Goal: Download file/media

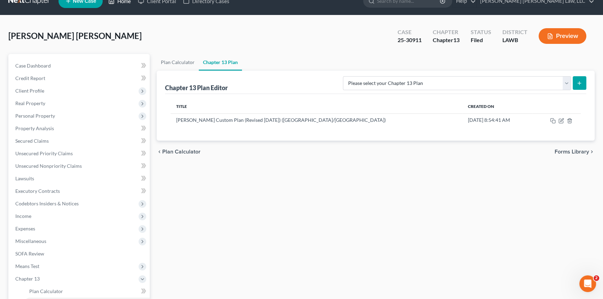
click at [125, 3] on link "Home" at bounding box center [120, 1] width 30 height 13
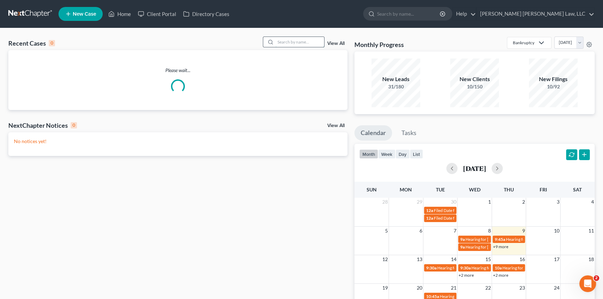
click at [282, 41] on input "search" at bounding box center [299, 42] width 49 height 10
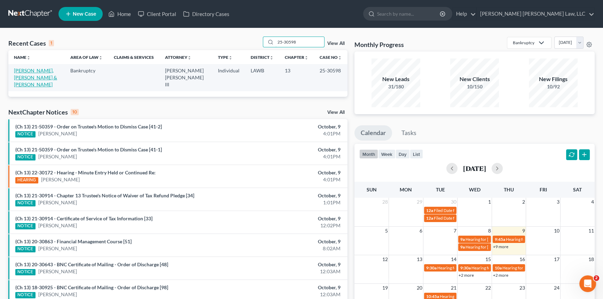
type input "25-30598"
click at [42, 69] on link "[PERSON_NAME], [PERSON_NAME] & [PERSON_NAME]" at bounding box center [35, 78] width 43 height 20
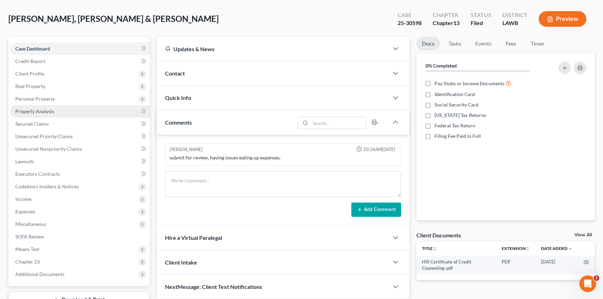
scroll to position [83, 0]
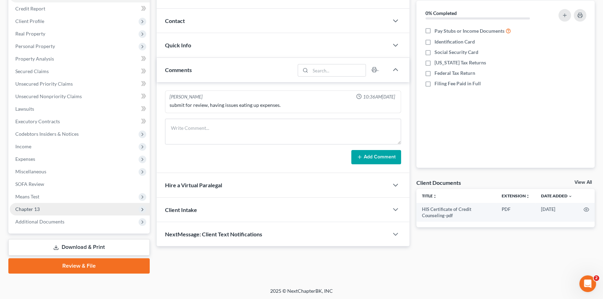
click at [60, 204] on span "Chapter 13" at bounding box center [80, 209] width 140 height 13
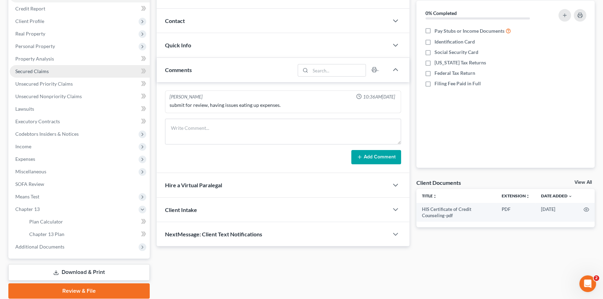
click at [78, 71] on link "Secured Claims" at bounding box center [80, 71] width 140 height 13
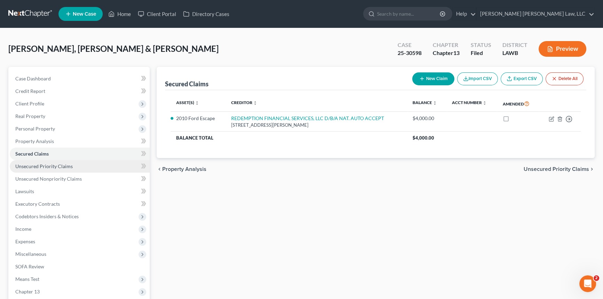
click at [62, 166] on span "Unsecured Priority Claims" at bounding box center [43, 166] width 57 height 6
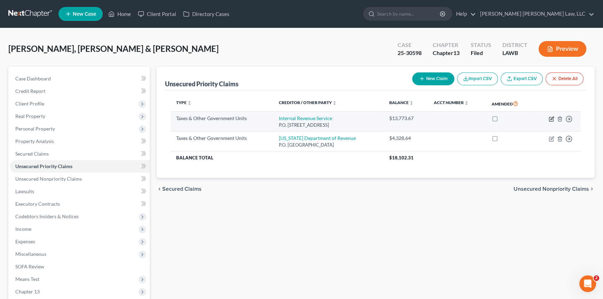
click at [551, 117] on icon "button" at bounding box center [552, 119] width 6 height 6
select select "0"
select select "39"
select select "2"
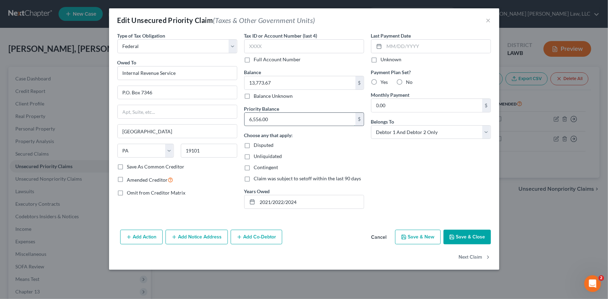
click at [275, 117] on input "6,556.00" at bounding box center [299, 119] width 111 height 13
type input "6,488.16"
click at [277, 80] on input "13,773.67" at bounding box center [299, 82] width 111 height 13
type input "25,518.00"
drag, startPoint x: 293, startPoint y: 203, endPoint x: 229, endPoint y: 204, distance: 64.1
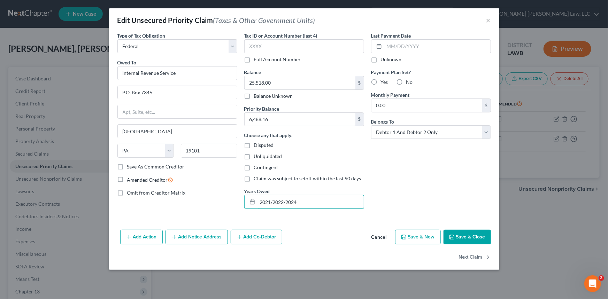
click at [229, 204] on div "Type of Tax Obligation * Select Federal City State Franchise Tax Board Other Ow…" at bounding box center [304, 123] width 380 height 182
type input "2022 2023 2024"
click at [468, 236] on button "Save & Close" at bounding box center [466, 237] width 47 height 15
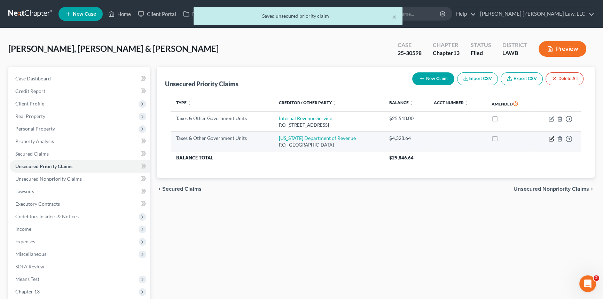
click at [549, 138] on icon "button" at bounding box center [552, 139] width 6 height 6
select select "2"
select select "19"
select select "2"
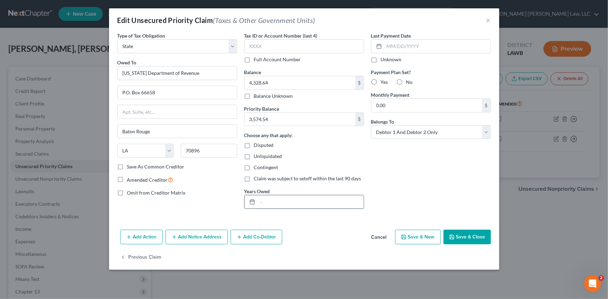
click at [266, 201] on input "text" at bounding box center [310, 201] width 106 height 13
type input "2023"
click at [473, 237] on button "Save & Close" at bounding box center [466, 237] width 47 height 15
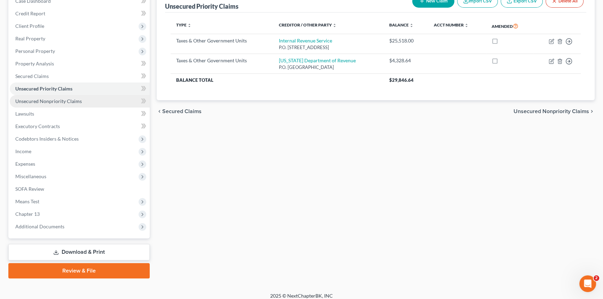
scroll to position [83, 0]
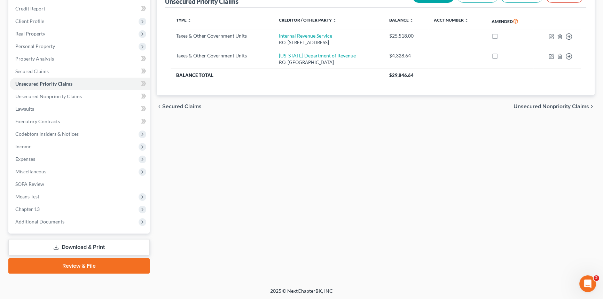
drag, startPoint x: 131, startPoint y: 249, endPoint x: 138, endPoint y: 246, distance: 7.8
click at [131, 249] on link "Download & Print" at bounding box center [78, 247] width 141 height 16
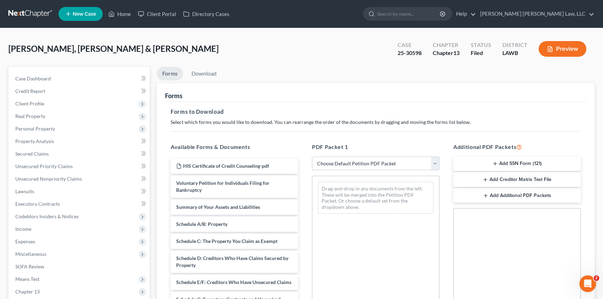
click at [368, 161] on select "Choose Default Petition PDF Packet Complete Bankruptcy Petition (all forms and …" at bounding box center [375, 164] width 127 height 14
select select "2"
click at [312, 157] on select "Choose Default Petition PDF Packet Complete Bankruptcy Petition (all forms and …" at bounding box center [375, 164] width 127 height 14
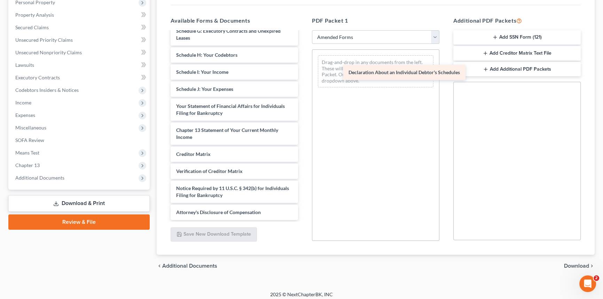
scroll to position [132, 0]
drag, startPoint x: 222, startPoint y: 84, endPoint x: 402, endPoint y: 75, distance: 180.6
click at [304, 75] on div "Declaration About an Individual Debtor's Schedules Voluntary Petition for Indiv…" at bounding box center [234, 63] width 139 height 313
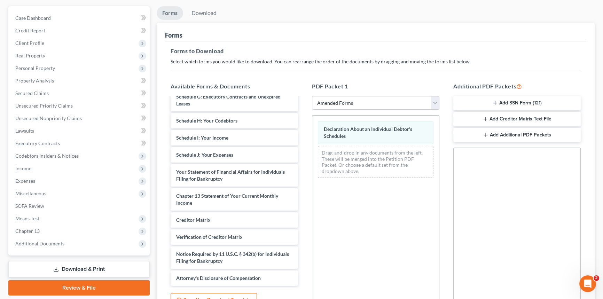
scroll to position [0, 0]
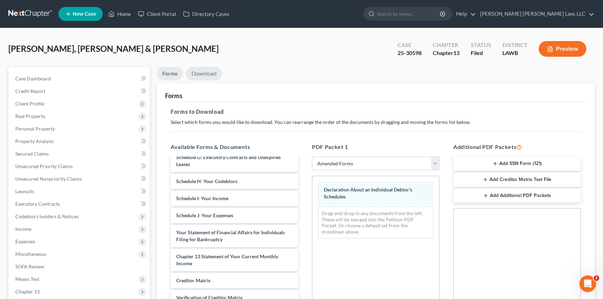
click at [208, 71] on link "Download" at bounding box center [204, 74] width 36 height 14
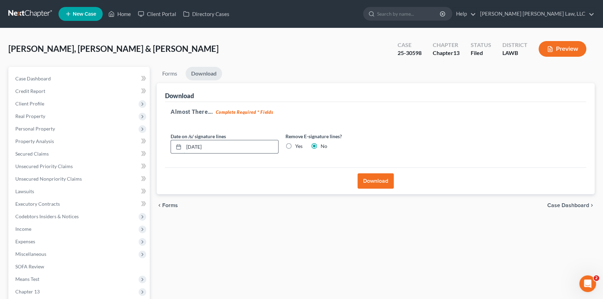
click at [218, 147] on input "[DATE]" at bounding box center [231, 146] width 94 height 13
click at [375, 179] on button "Download" at bounding box center [376, 180] width 36 height 15
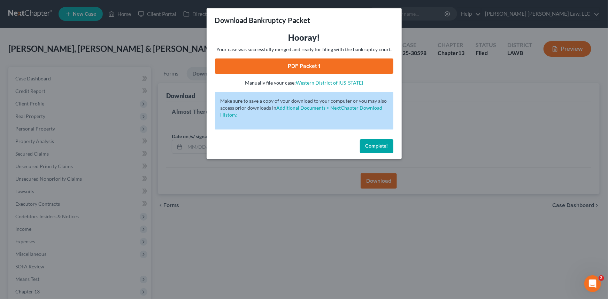
click at [299, 69] on link "PDF Packet 1" at bounding box center [304, 66] width 178 height 15
click at [383, 149] on button "Complete!" at bounding box center [376, 146] width 33 height 14
